Goal: Task Accomplishment & Management: Use online tool/utility

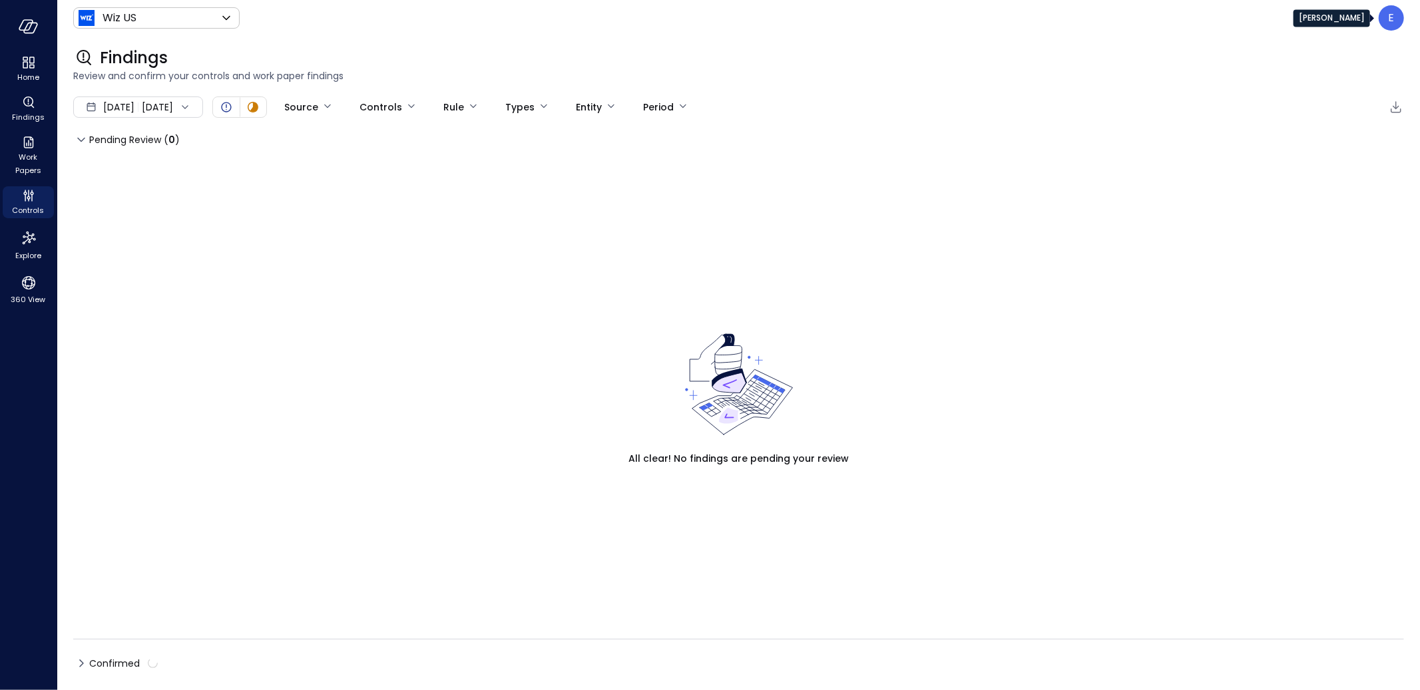
click at [1394, 20] on p "E" at bounding box center [1391, 18] width 6 height 16
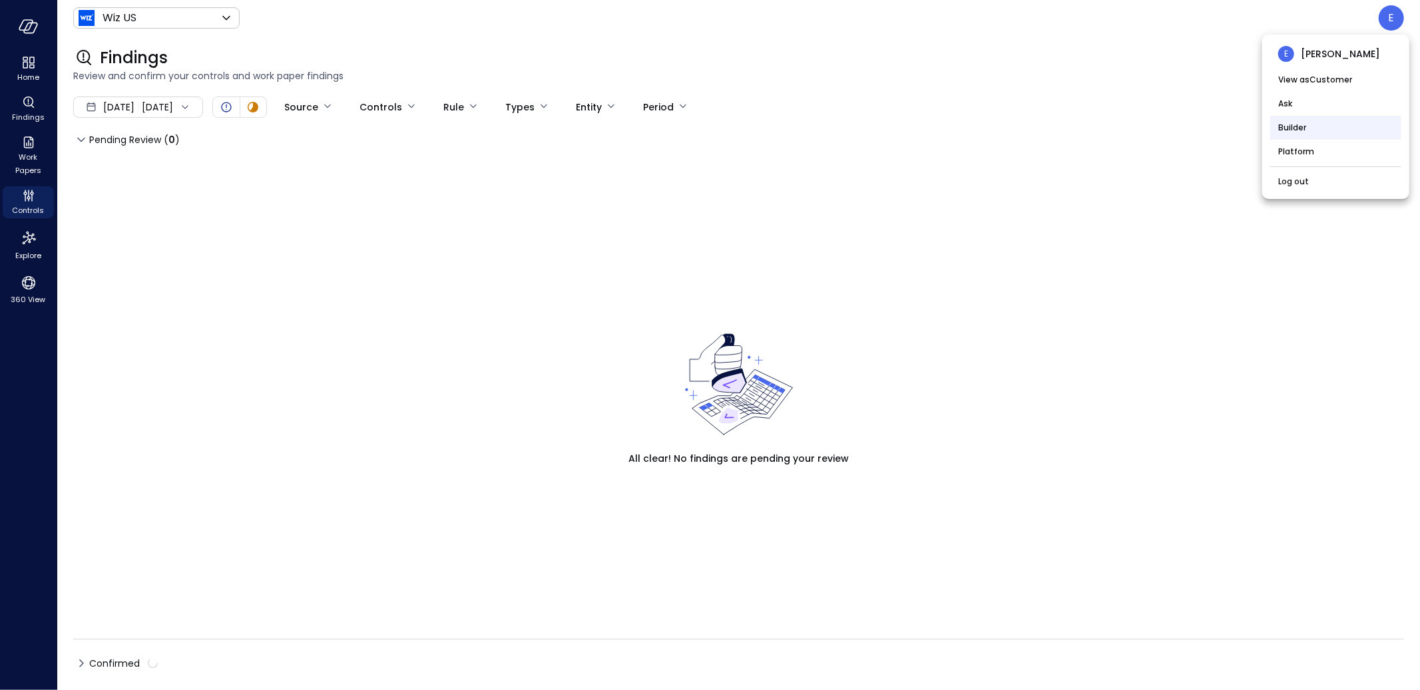
click at [1303, 129] on li "Builder" at bounding box center [1335, 128] width 131 height 24
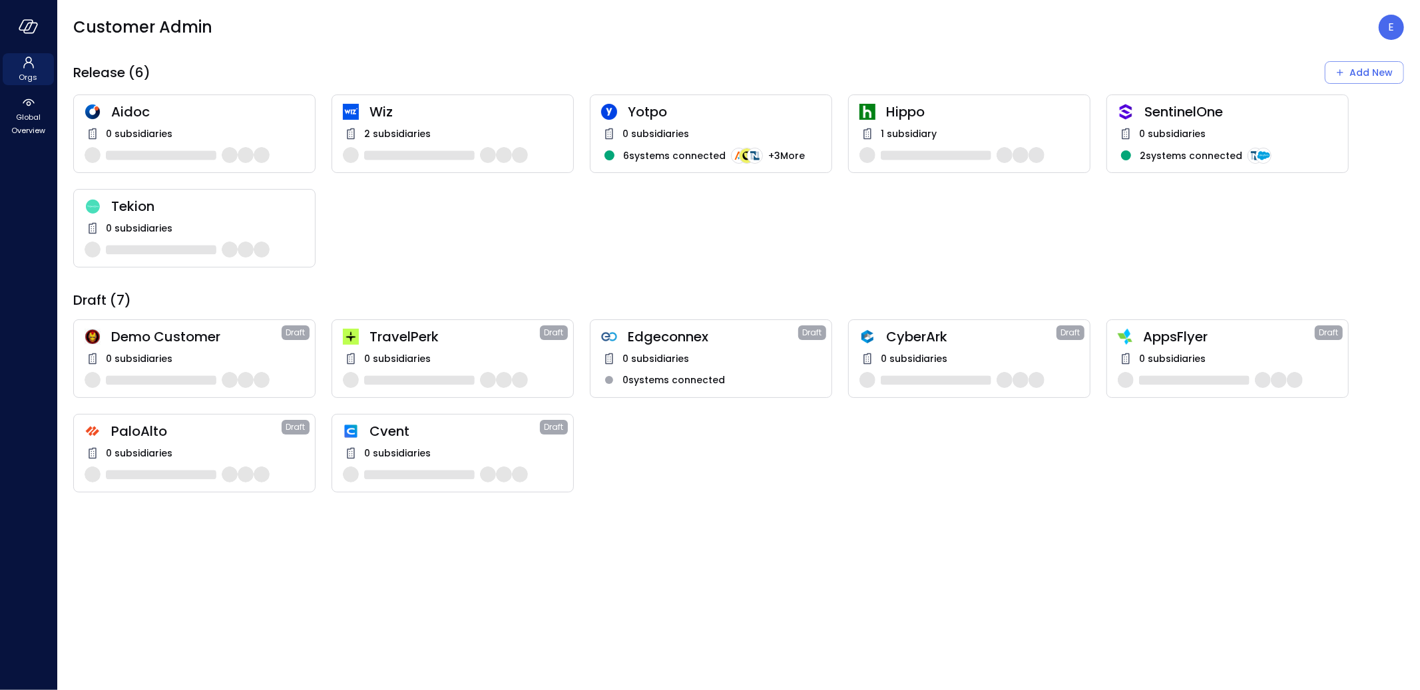
drag, startPoint x: 31, startPoint y: 114, endPoint x: 281, endPoint y: 49, distance: 258.4
click at [281, 49] on div "Orgs Global Overview Customer Admin E Release (6) Add New Aidoc 0 subsidiaries …" at bounding box center [710, 345] width 1420 height 690
click at [473, 345] on div "TravelPerk Draft 0 subsidiaries" at bounding box center [452, 358] width 242 height 79
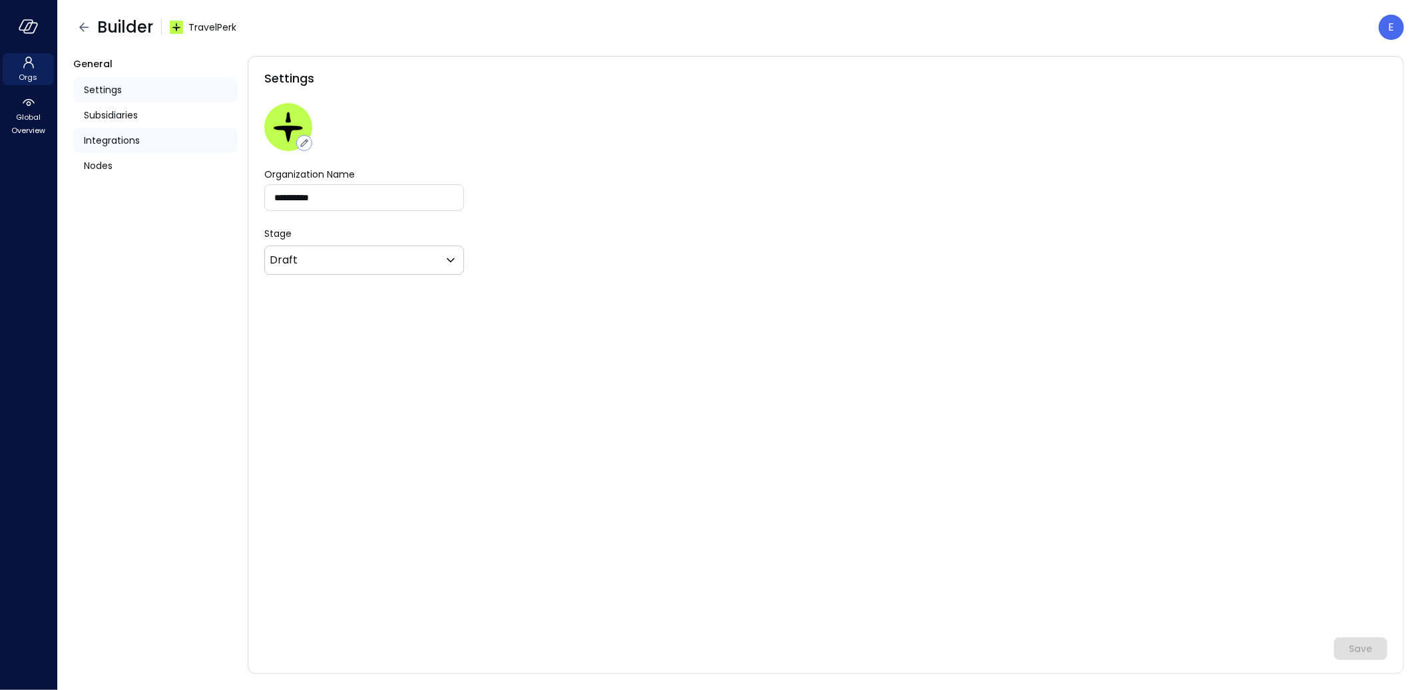
click at [110, 140] on span "Integrations" at bounding box center [112, 140] width 56 height 15
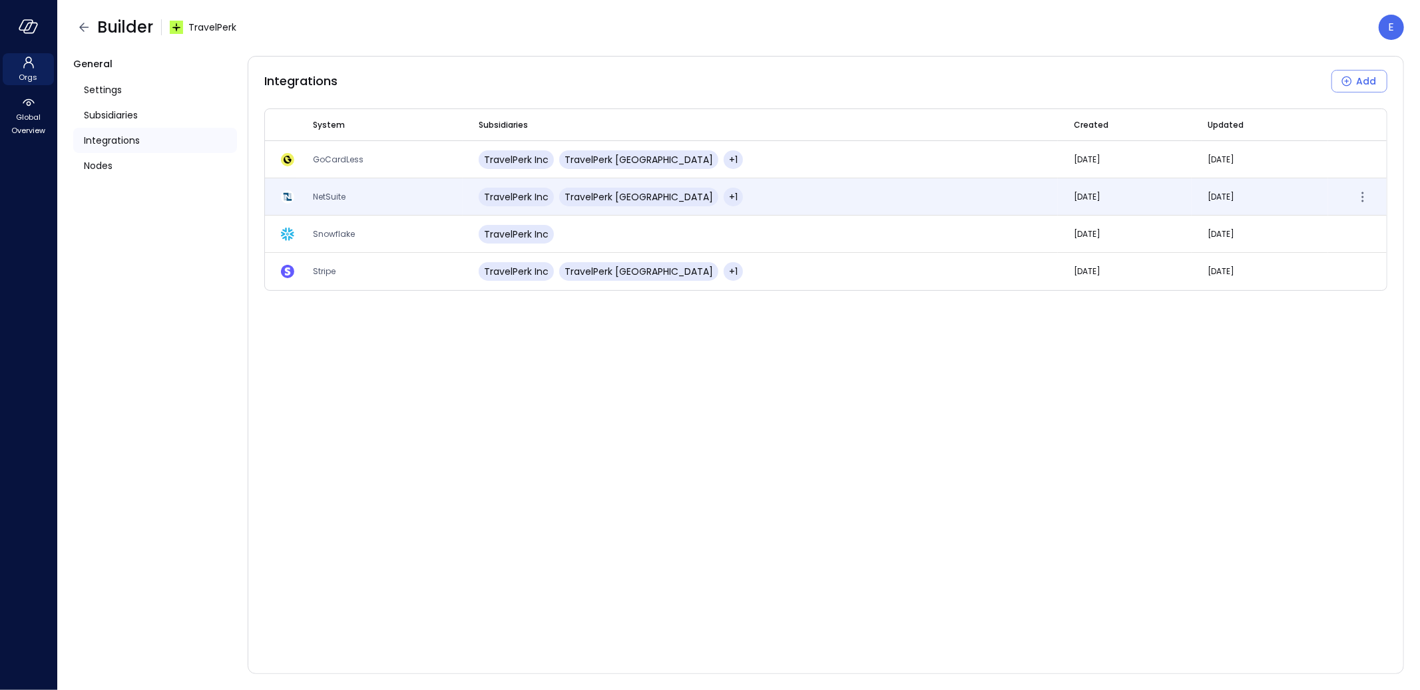
click at [319, 191] on span "NetSuite" at bounding box center [329, 196] width 33 height 11
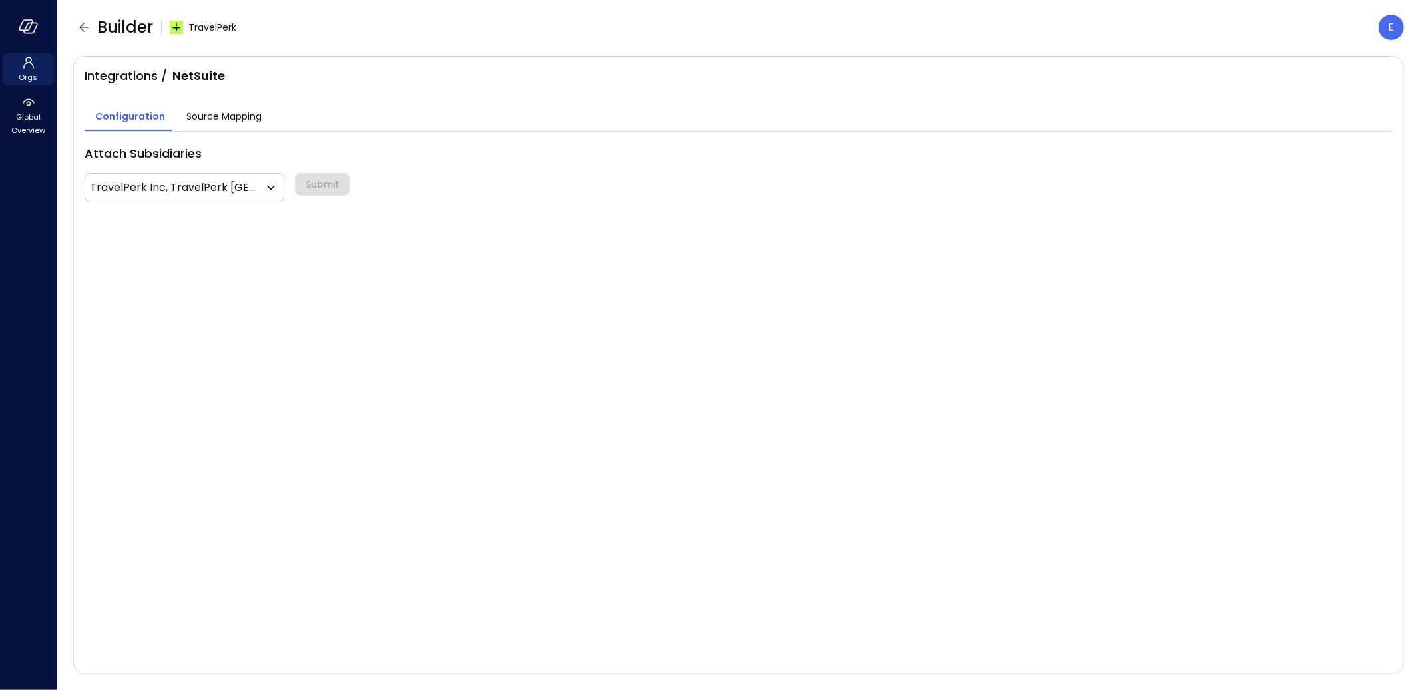
click at [186, 111] on span "Source Mapping" at bounding box center [223, 116] width 75 height 15
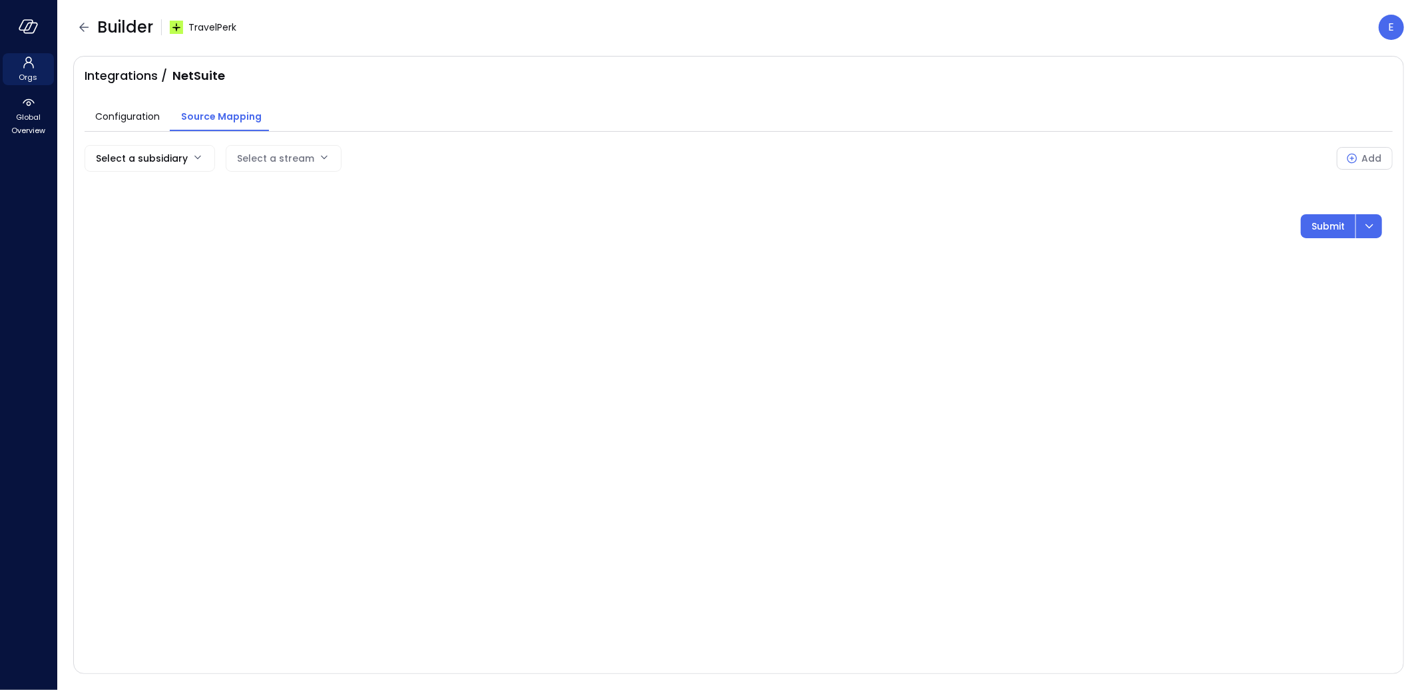
click at [168, 161] on body "Orgs Global Overview Builder TravelPerk E Integrations / NetSuite Configuration…" at bounding box center [710, 345] width 1420 height 690
click at [163, 188] on span "TravelPerk Inc" at bounding box center [169, 191] width 148 height 14
type input "**"
click at [371, 155] on body "Orgs Global Overview Builder TravelPerk E Integrations / NetSuite Configuration…" at bounding box center [710, 345] width 1420 height 690
drag, startPoint x: 341, startPoint y: 213, endPoint x: 348, endPoint y: 212, distance: 6.7
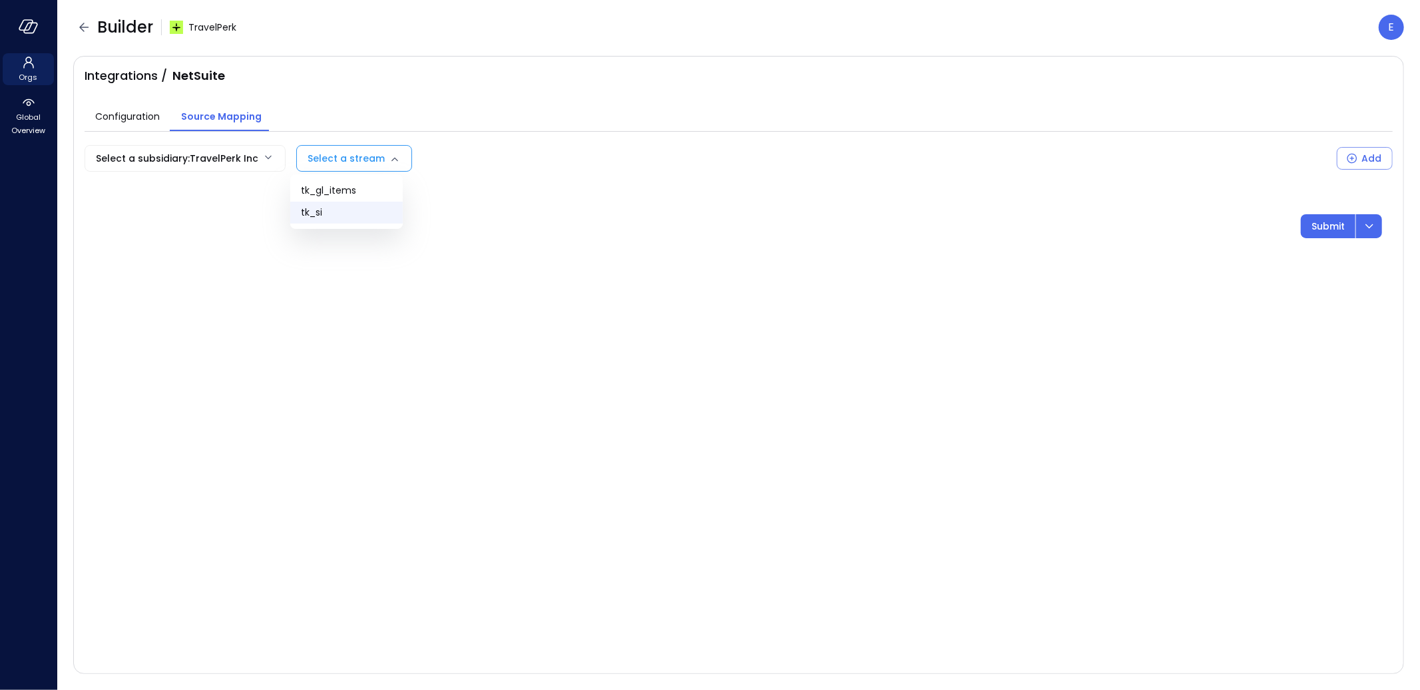
click at [341, 213] on span "tk_si" at bounding box center [346, 213] width 91 height 14
type input "*****"
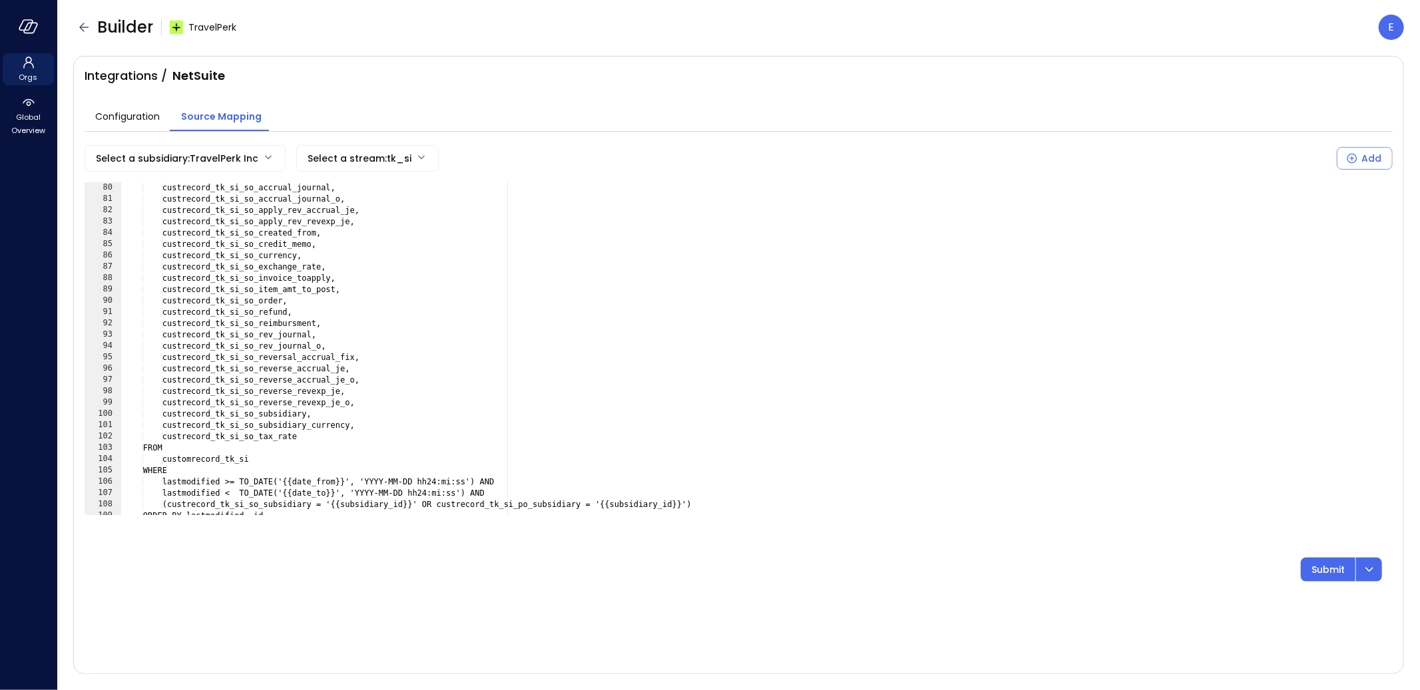
scroll to position [894, 0]
type textarea "**********"
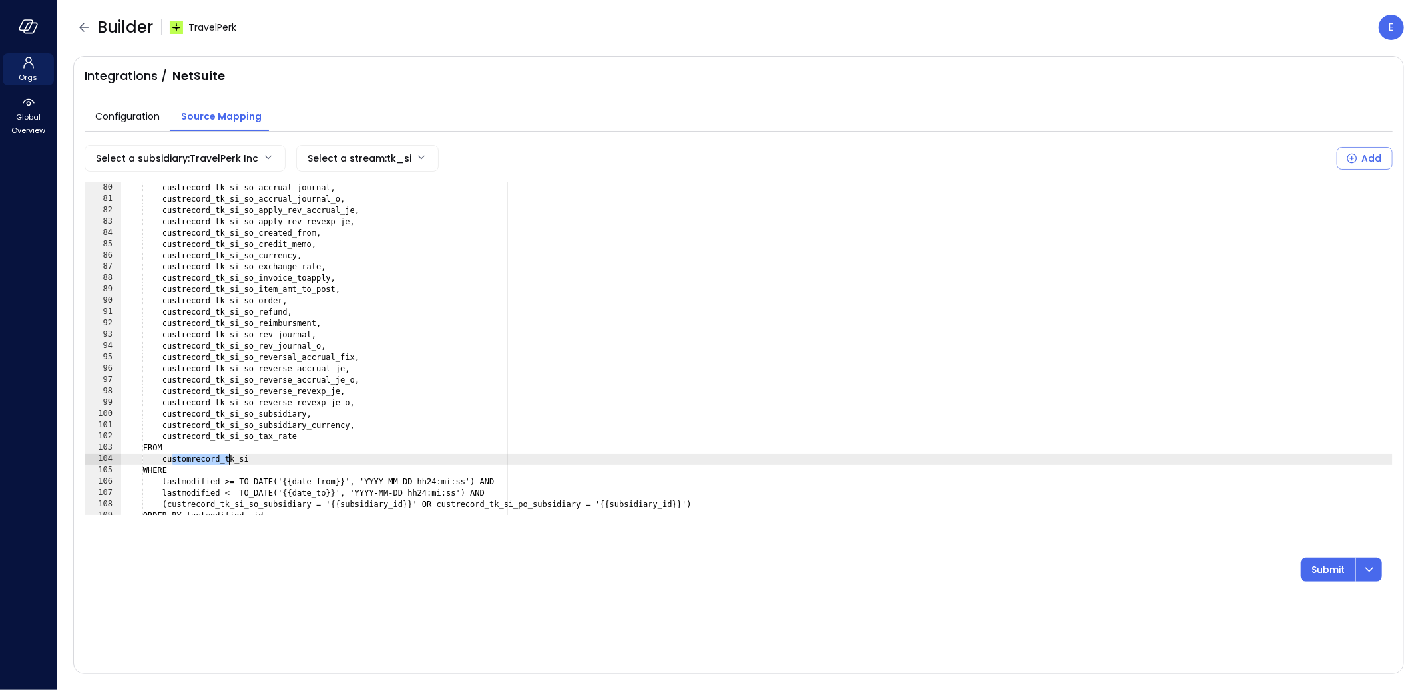
drag, startPoint x: 172, startPoint y: 461, endPoint x: 230, endPoint y: 457, distance: 58.1
click at [230, 457] on div "custrecord_tk_si_so_accrual_journal, custrecord_tk_si_so_accrual_journal_o, cus…" at bounding box center [756, 359] width 1271 height 355
